Goal: Task Accomplishment & Management: Manage account settings

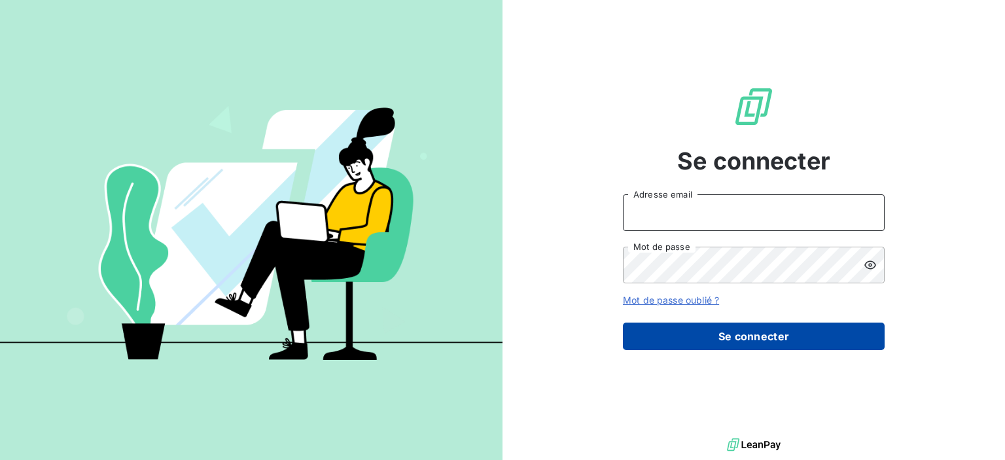
type input "[PERSON_NAME][EMAIL_ADDRESS][DOMAIN_NAME]"
click at [740, 327] on button "Se connecter" at bounding box center [754, 336] width 262 height 27
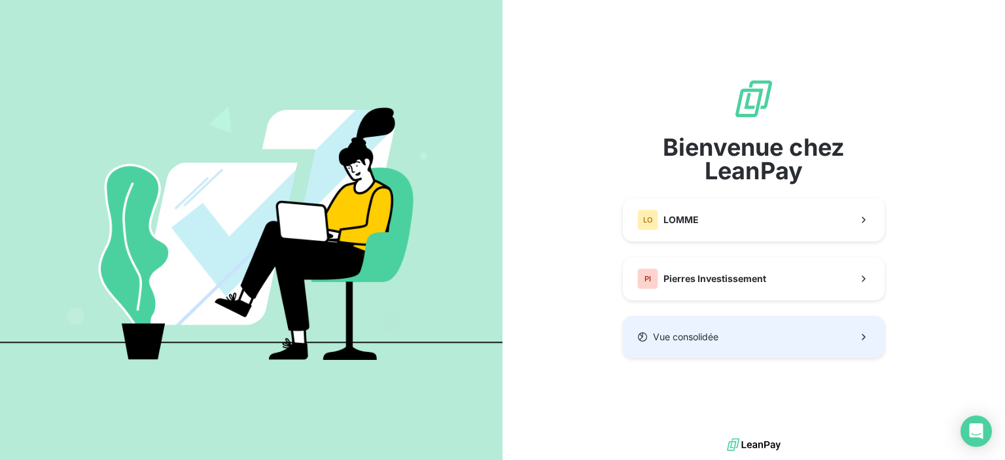
click at [750, 334] on button "Vue consolidée" at bounding box center [754, 337] width 262 height 42
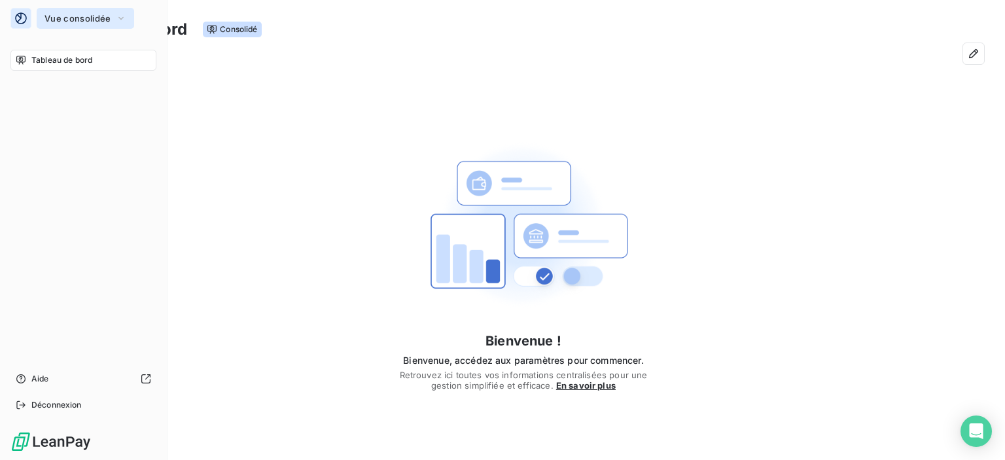
click at [99, 20] on span "Vue consolidée" at bounding box center [78, 18] width 66 height 10
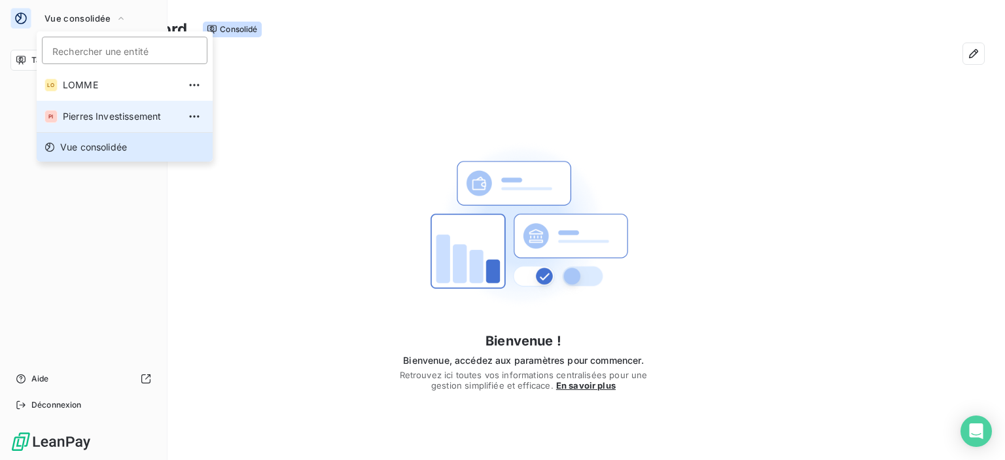
click at [88, 123] on li "PI Pierres Investissement" at bounding box center [125, 116] width 176 height 31
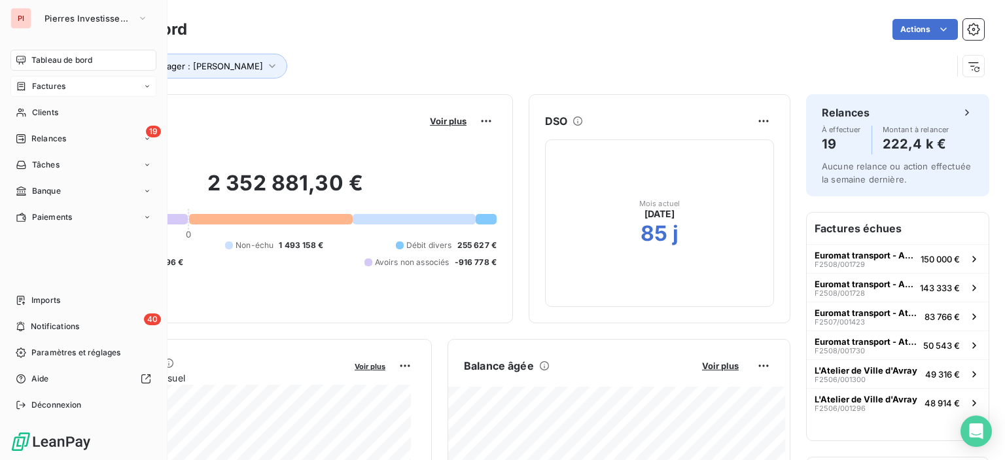
click at [26, 80] on div "Factures" at bounding box center [83, 86] width 146 height 21
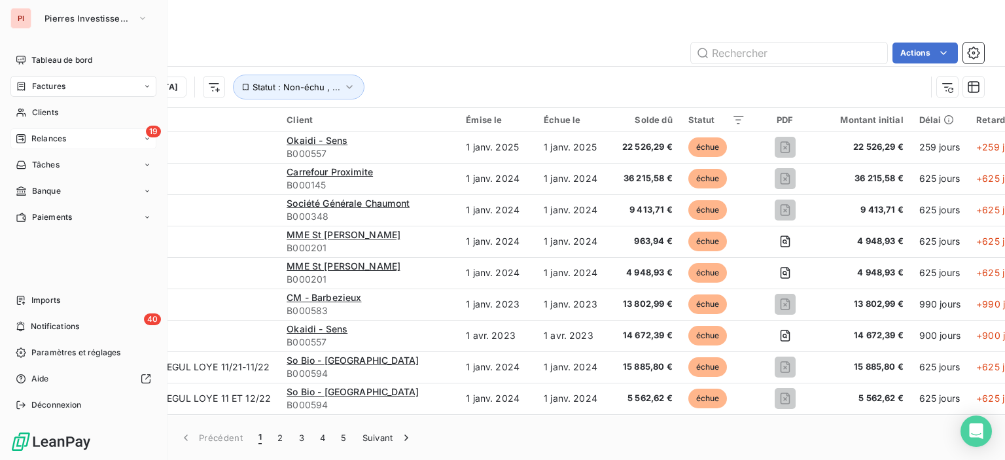
click at [42, 137] on span "Relances" at bounding box center [48, 139] width 35 height 12
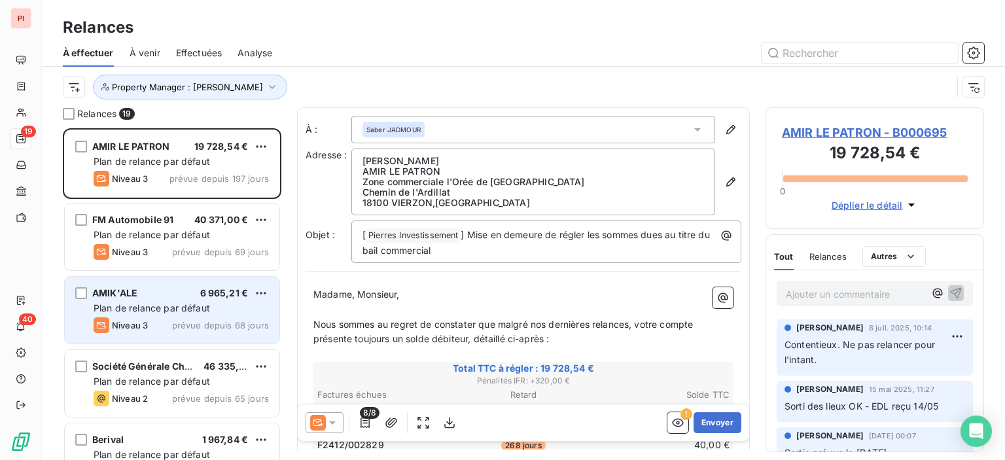
click at [221, 306] on div "Plan de relance par défaut" at bounding box center [181, 308] width 175 height 13
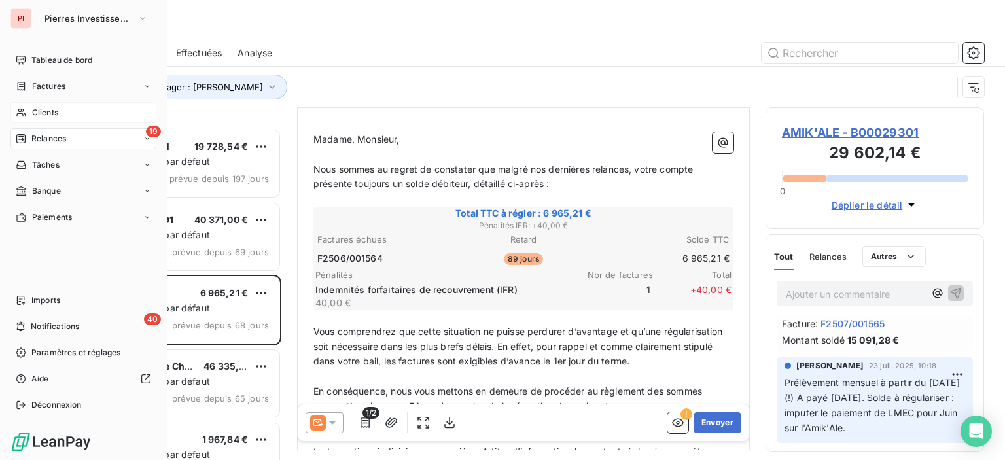
click at [62, 116] on div "Clients" at bounding box center [83, 112] width 146 height 21
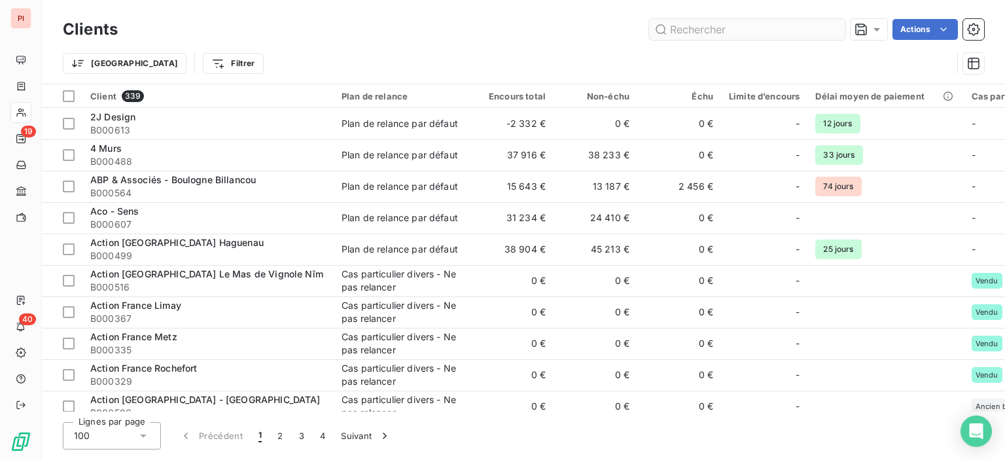
click at [785, 34] on input "text" at bounding box center [747, 29] width 196 height 21
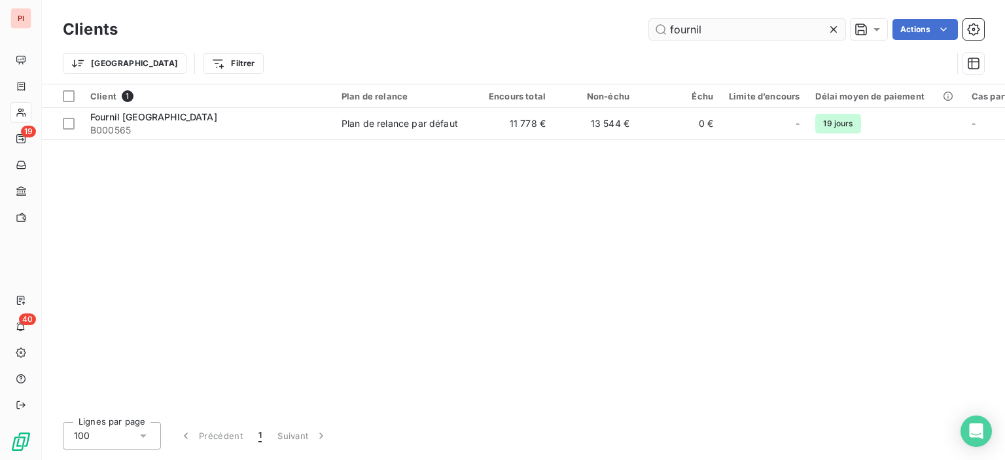
type input "fournil"
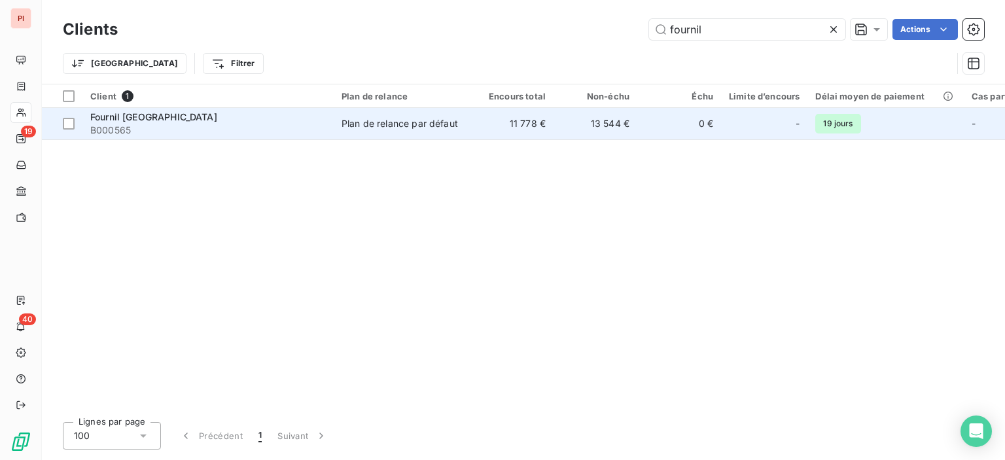
click at [141, 124] on span "B000565" at bounding box center [208, 130] width 236 height 13
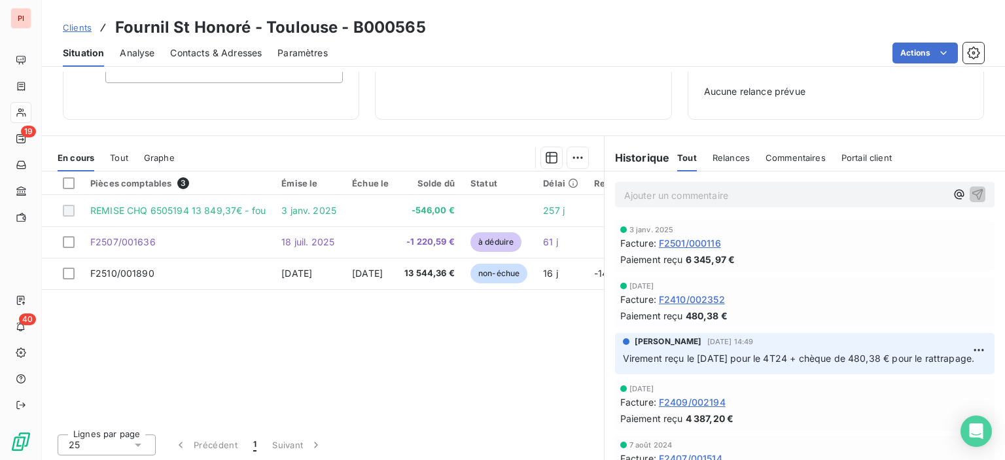
scroll to position [184, 0]
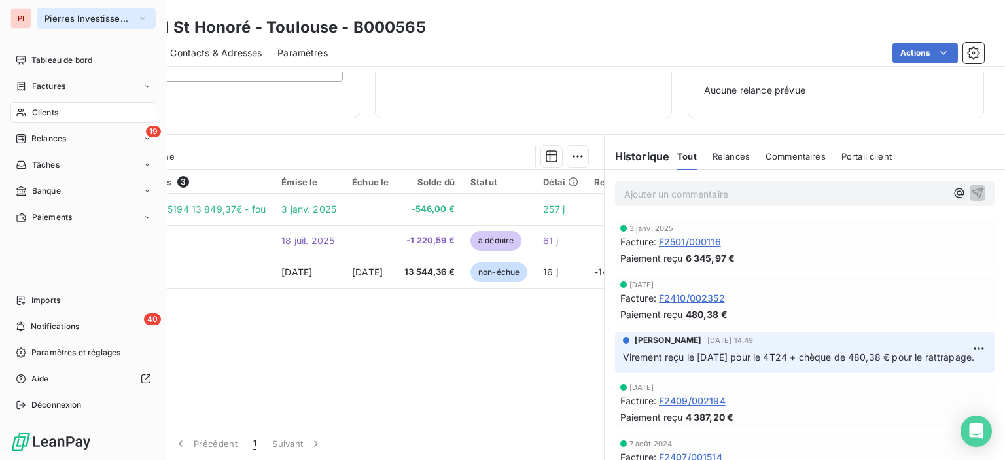
click at [97, 23] on span "Pierres Investissement" at bounding box center [89, 18] width 88 height 10
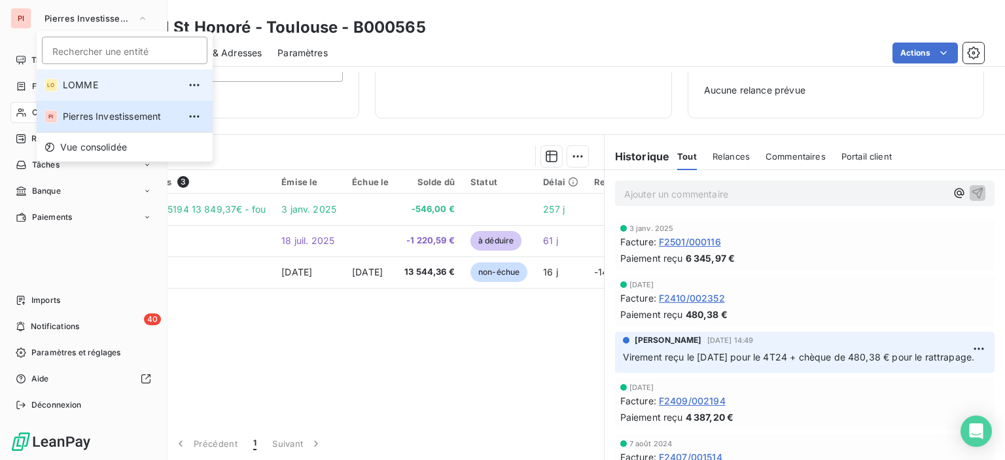
click at [113, 94] on li "[PERSON_NAME]" at bounding box center [125, 84] width 176 height 31
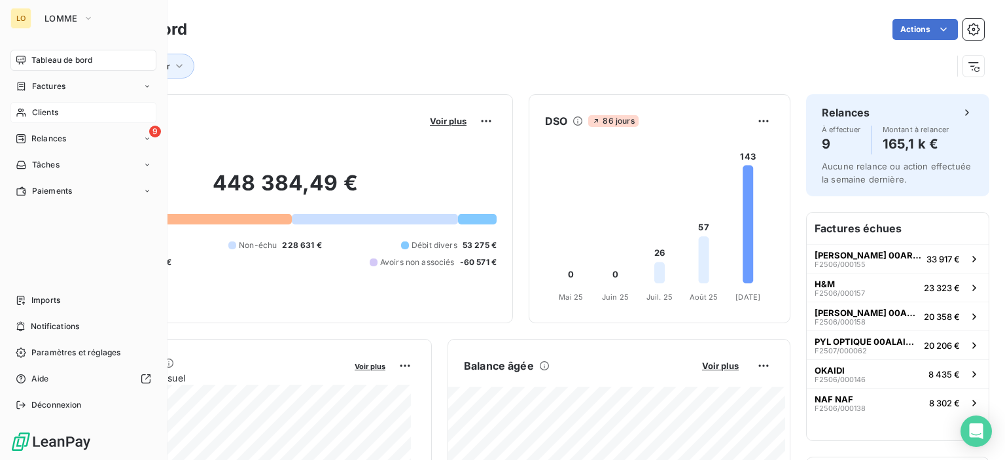
click at [56, 113] on span "Clients" at bounding box center [45, 113] width 26 height 12
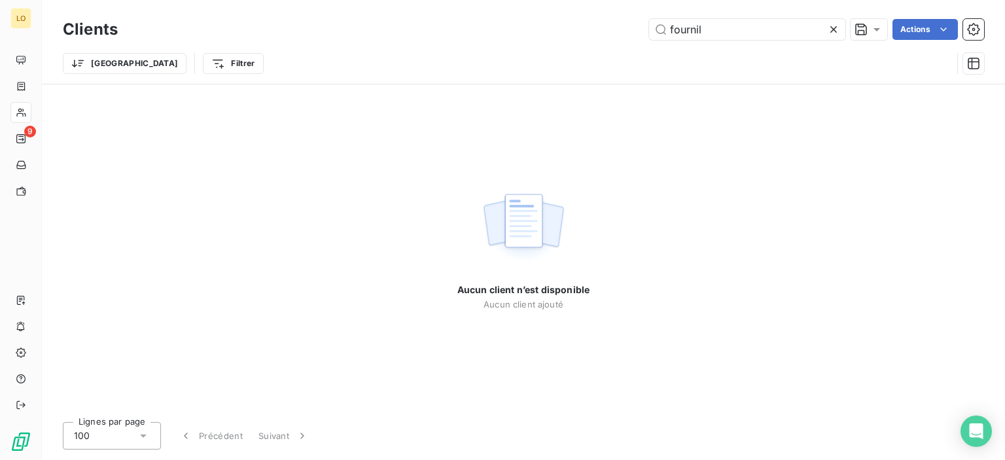
drag, startPoint x: 746, startPoint y: 28, endPoint x: 533, endPoint y: 29, distance: 213.4
click at [586, 29] on div "fournil Actions" at bounding box center [559, 29] width 851 height 21
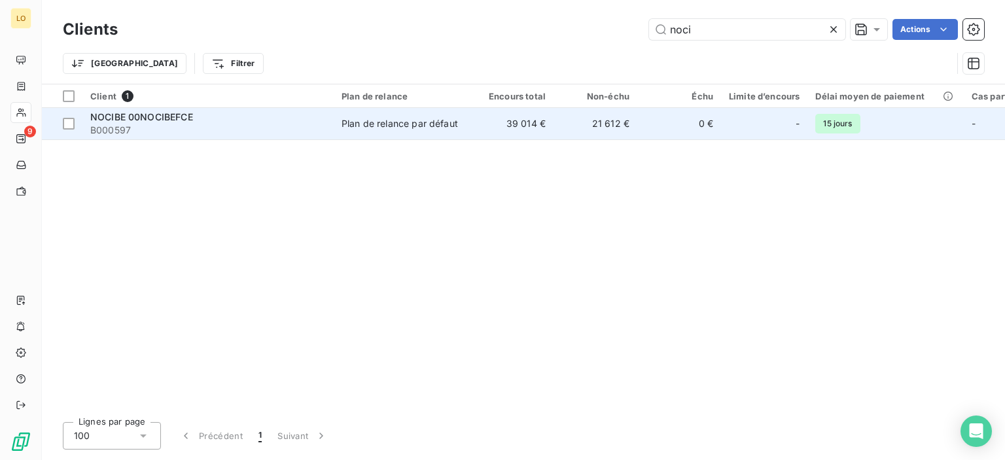
type input "noci"
click at [531, 119] on td "39 014 €" at bounding box center [512, 123] width 84 height 31
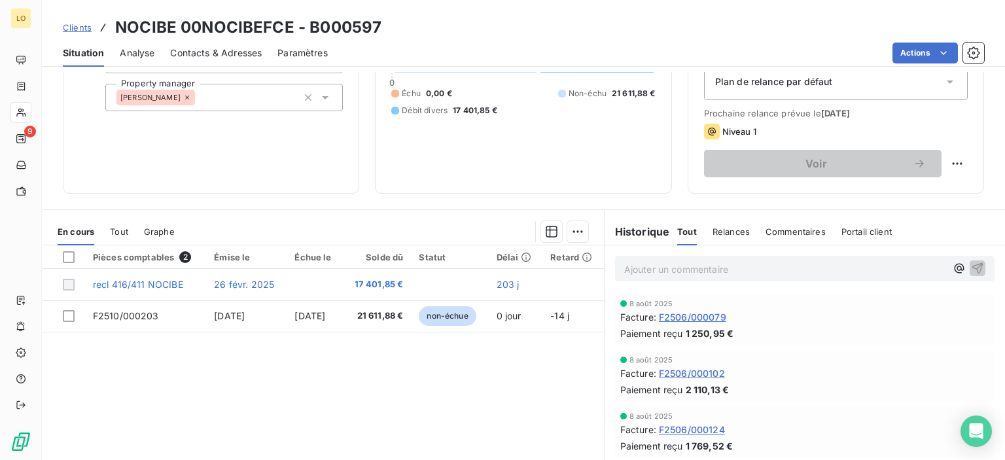
scroll to position [196, 0]
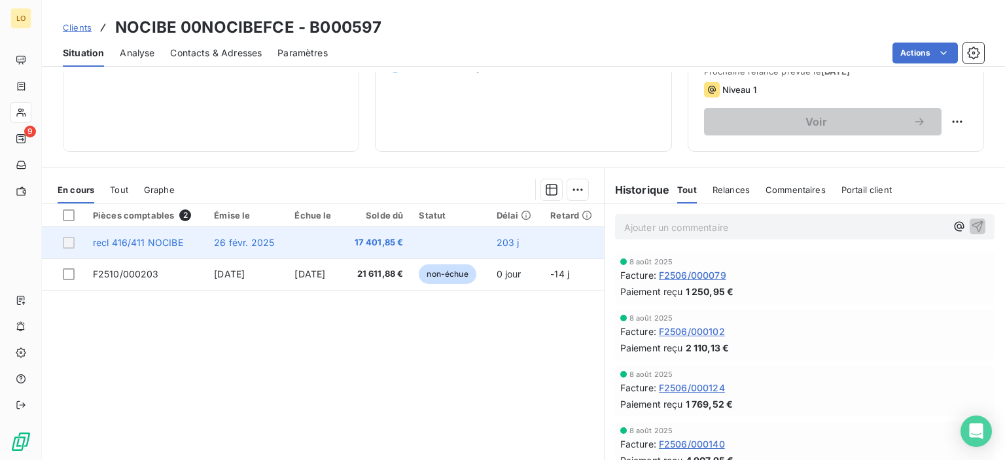
click at [324, 245] on td at bounding box center [315, 242] width 56 height 31
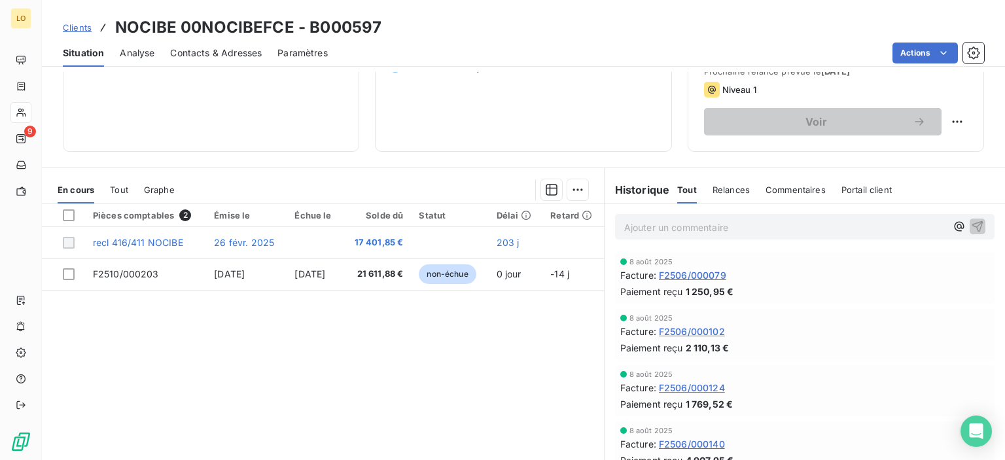
click at [414, 44] on div "Actions" at bounding box center [664, 53] width 641 height 21
click at [120, 83] on div "Informations client Propriétés Client Cas particulier Prélèvement automatique P…" at bounding box center [211, 17] width 297 height 268
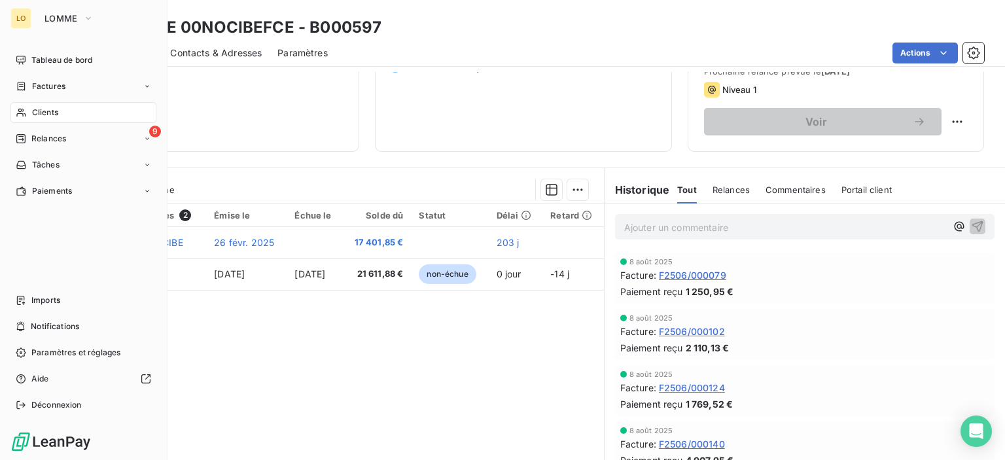
click at [102, 19] on div "LOMME" at bounding box center [96, 18] width 119 height 21
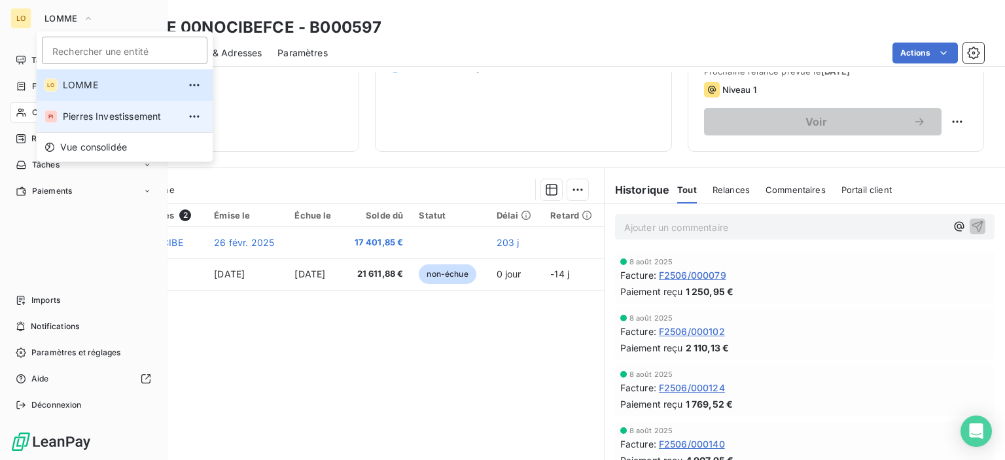
click at [135, 124] on li "PI Pierres Investissement" at bounding box center [125, 116] width 176 height 31
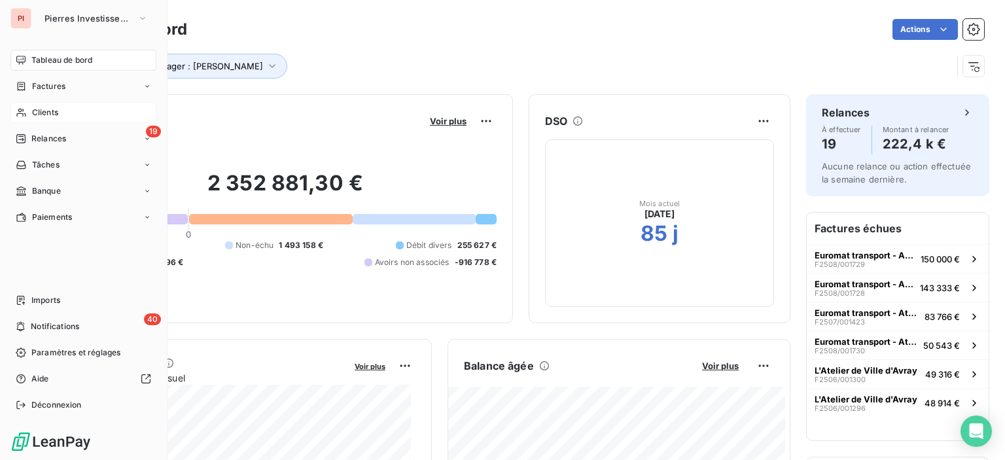
click at [25, 109] on icon at bounding box center [21, 112] width 11 height 10
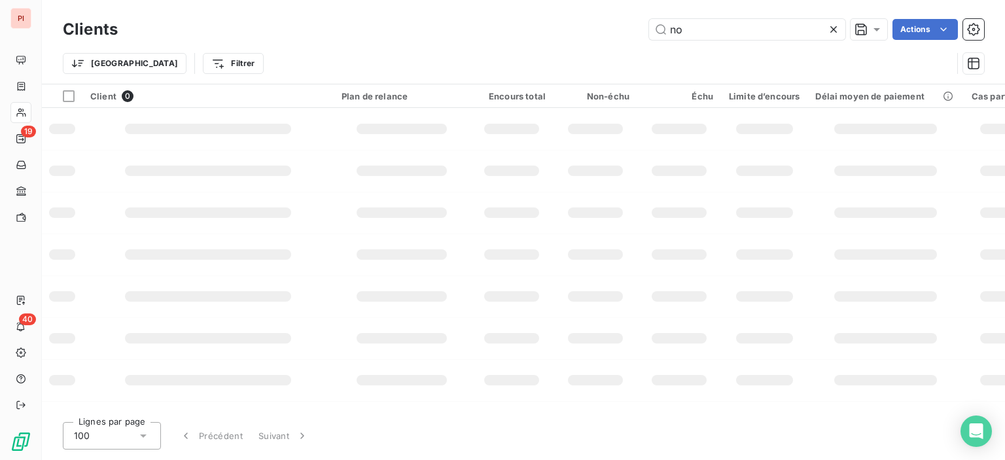
type input "n"
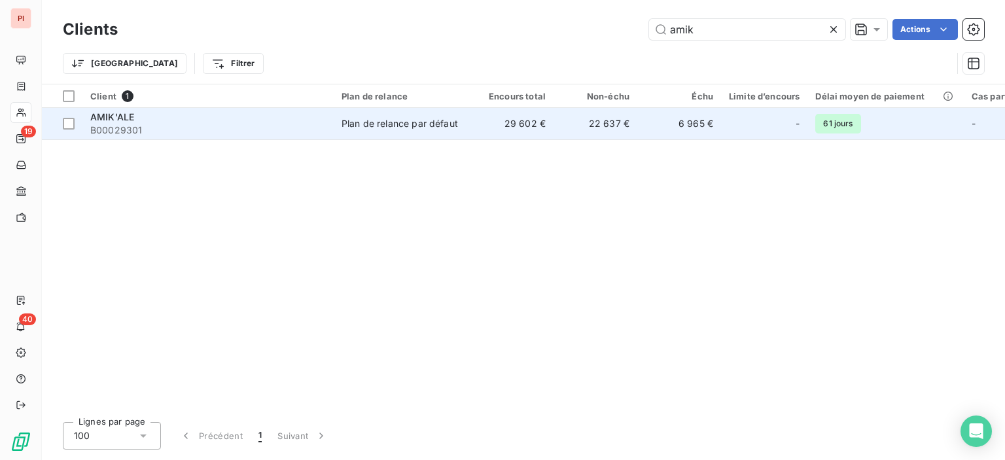
type input "amik"
click at [550, 127] on td "29 602 €" at bounding box center [512, 123] width 84 height 31
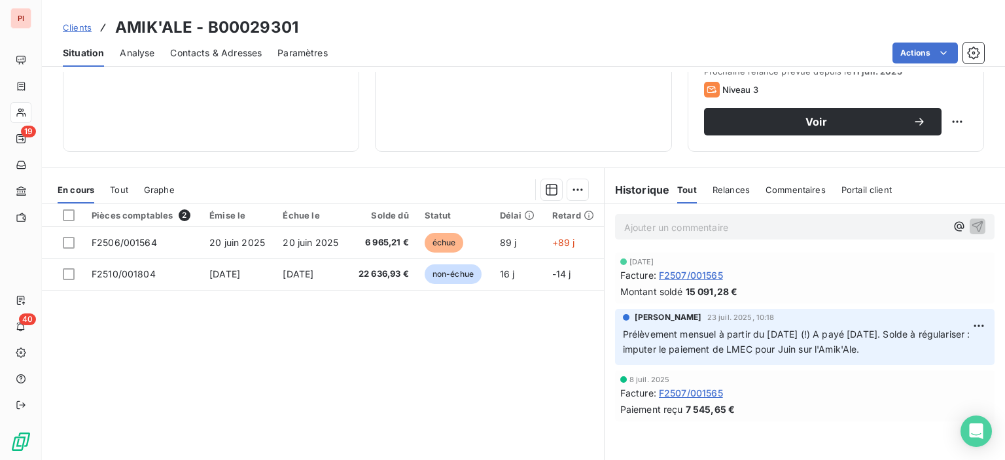
scroll to position [230, 0]
